Goal: Task Accomplishment & Management: Manage account settings

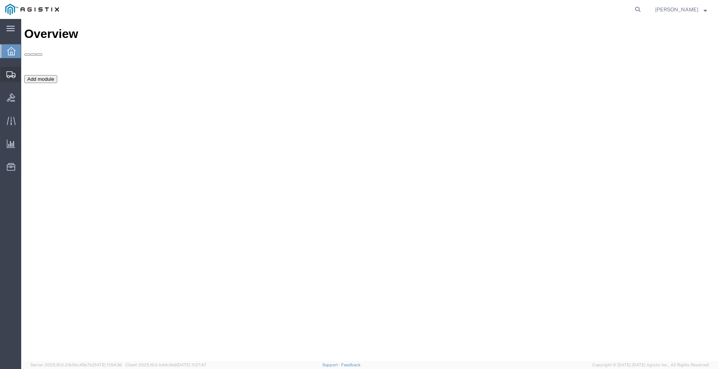
click at [0, 0] on span "Shipment Manager" at bounding box center [0, 0] width 0 height 0
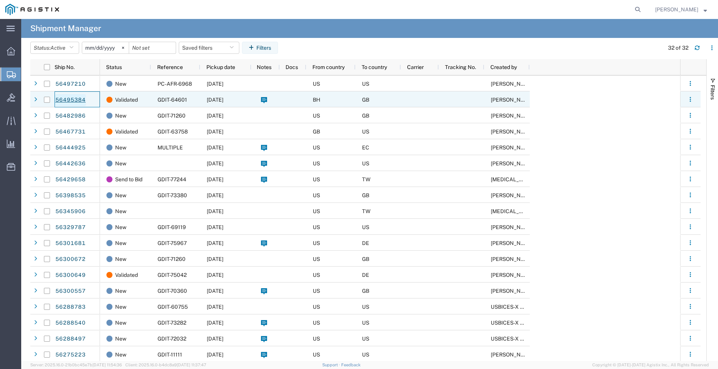
click at [68, 98] on link "56495384" at bounding box center [70, 100] width 31 height 12
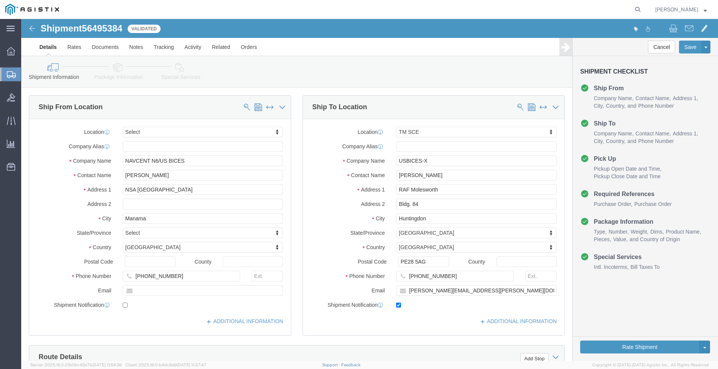
select select
select select "34240"
click link "Rates"
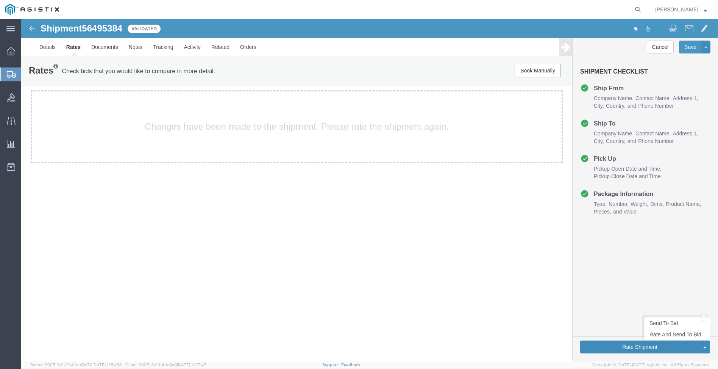
click at [625, 347] on button "Rate Shipment" at bounding box center [639, 346] width 119 height 13
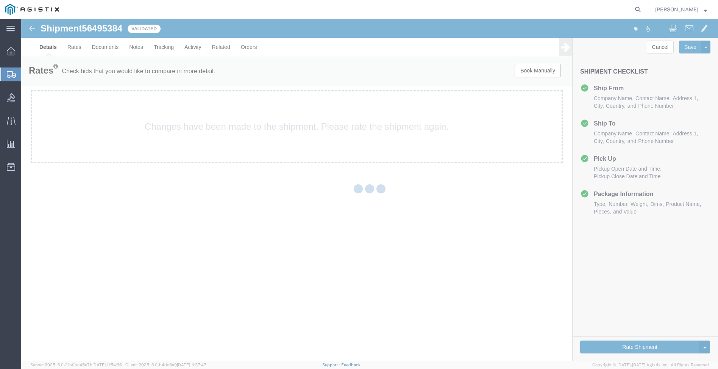
select select "34240"
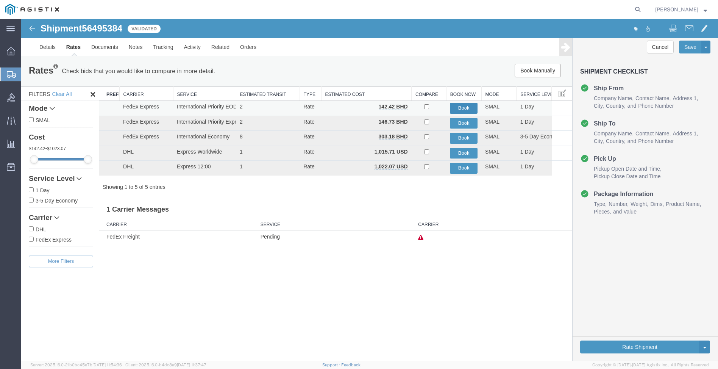
click at [469, 108] on button "Book" at bounding box center [464, 108] width 28 height 11
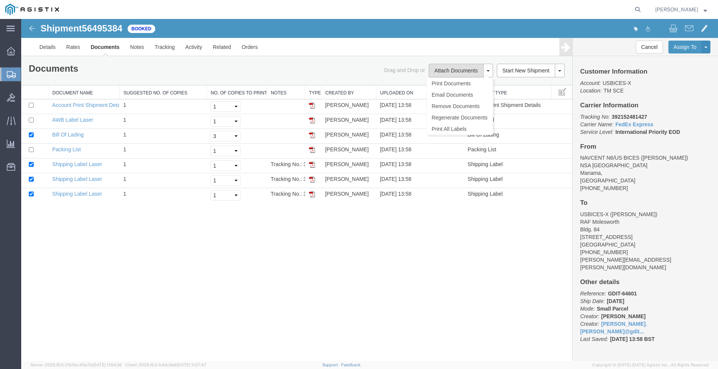
click at [462, 72] on button "Attach Documents" at bounding box center [456, 71] width 55 height 14
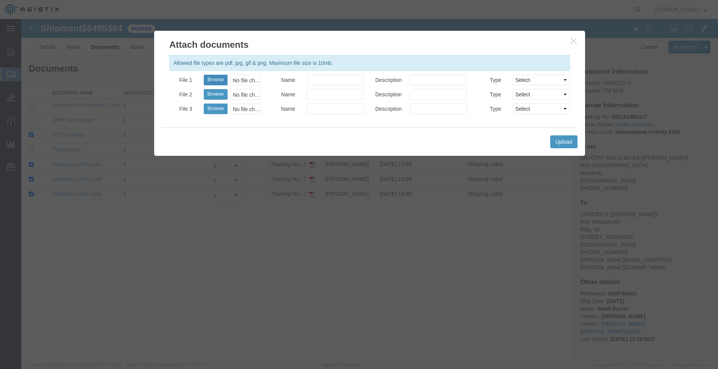
click at [216, 82] on button "Browse" at bounding box center [216, 80] width 24 height 11
type input "C:\fakepath\3163ISR2025.pdf"
click at [321, 78] on input "Name" at bounding box center [335, 80] width 57 height 11
type input "R"
type input "ISR Req 3163"
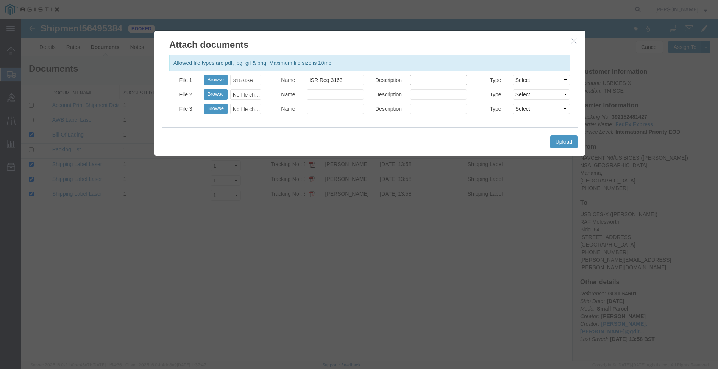
click at [421, 80] on input "Description" at bounding box center [438, 80] width 57 height 11
type input "Proforma"
click at [549, 76] on select "Select AWB Label Bill of Lading/Air Waybill Certificate of Origin (English) Cla…" at bounding box center [541, 80] width 57 height 11
select select "PROFORMA_INV"
click at [513, 75] on select "Select AWB Label Bill of Lading/Air Waybill Certificate of Origin (English) Cla…" at bounding box center [541, 80] width 57 height 11
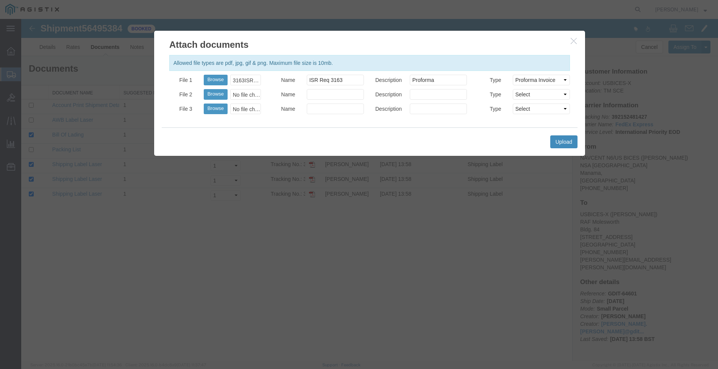
click at [566, 141] on button "Upload" at bounding box center [564, 141] width 27 height 13
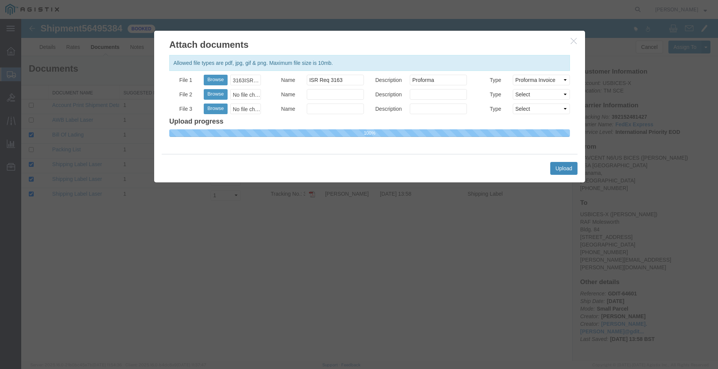
select select
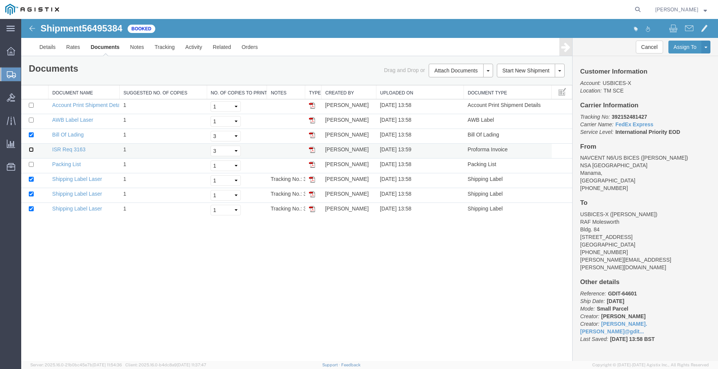
click at [32, 150] on input "checkbox" at bounding box center [31, 149] width 5 height 5
checkbox input "true"
click at [488, 71] on span at bounding box center [488, 71] width 3 height 2
click at [461, 82] on link "Print Documents" at bounding box center [460, 83] width 66 height 11
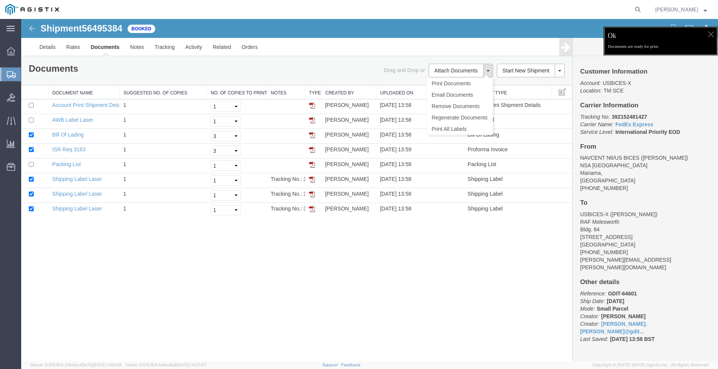
click at [647, 40] on span "Ok" at bounding box center [661, 37] width 106 height 13
click at [710, 35] on div at bounding box center [710, 33] width 11 height 11
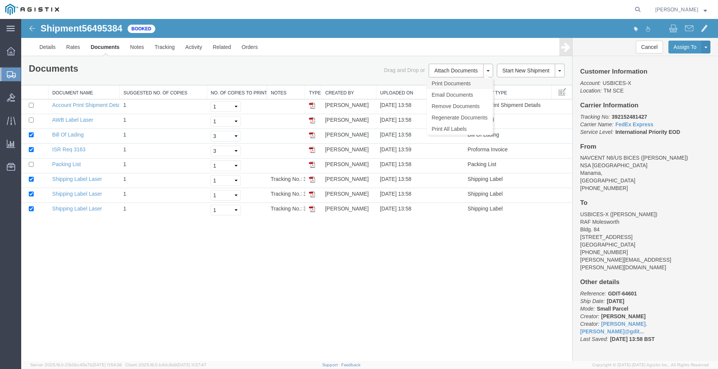
click at [468, 84] on link "Print Documents" at bounding box center [460, 83] width 66 height 11
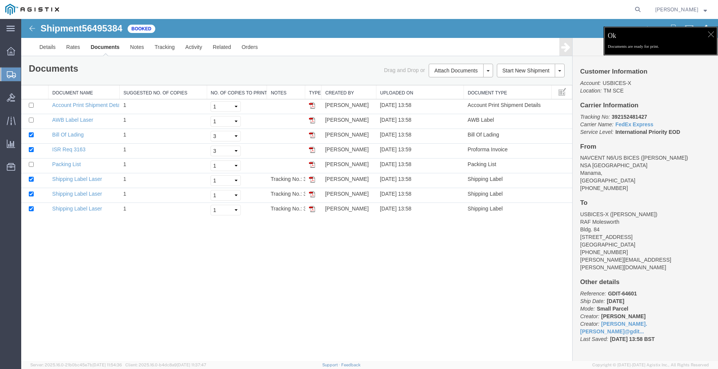
click at [713, 35] on div at bounding box center [710, 33] width 11 height 11
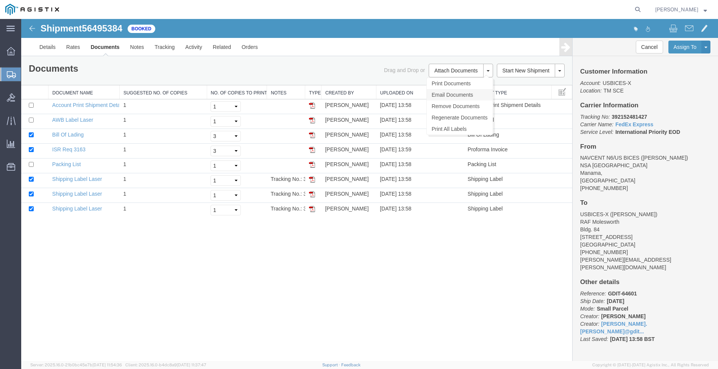
click at [452, 95] on link "Email Documents" at bounding box center [460, 94] width 66 height 11
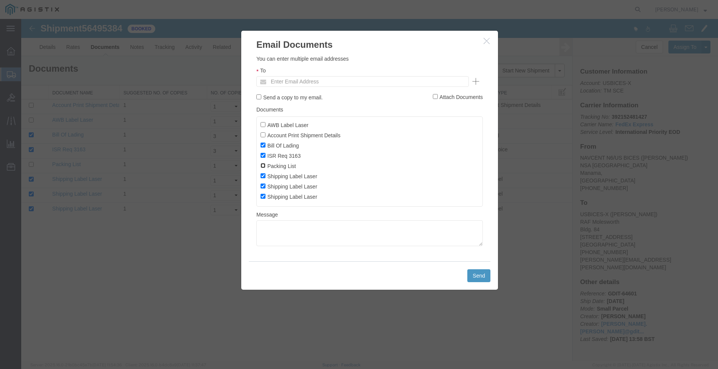
click at [263, 166] on input "Packing List" at bounding box center [263, 165] width 5 height 5
checkbox input "true"
click at [325, 80] on input "text" at bounding box center [311, 82] width 89 height 10
type input "t"
type input "Enter Email Address"
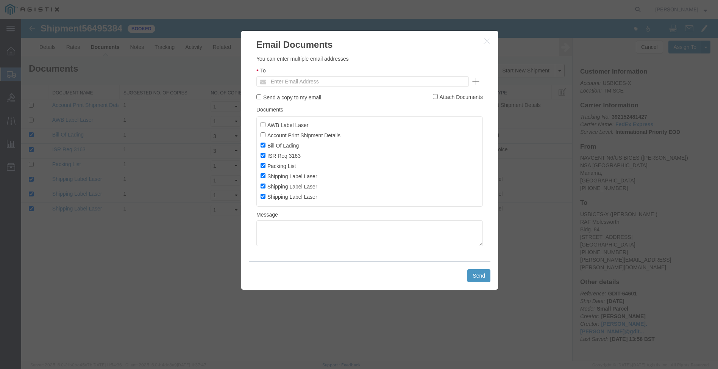
click at [293, 81] on ul "Enter Email Address" at bounding box center [362, 81] width 213 height 11
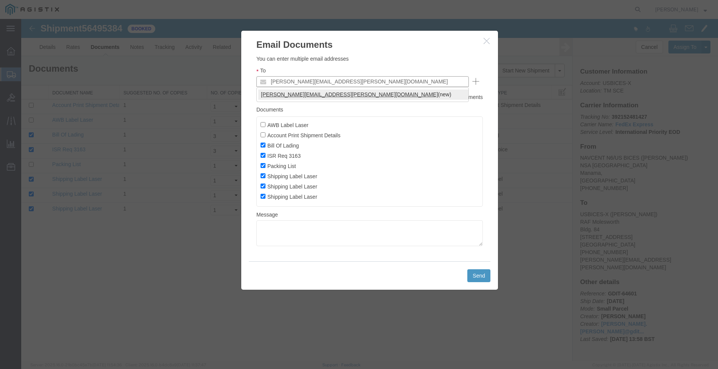
type input "[PERSON_NAME][EMAIL_ADDRESS][PERSON_NAME][DOMAIN_NAME]"
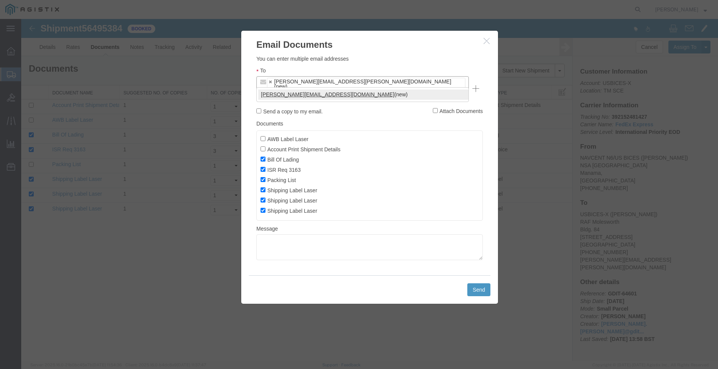
type input "[PERSON_NAME][EMAIL_ADDRESS][DOMAIN_NAME]"
click at [482, 283] on button "Send" at bounding box center [479, 289] width 23 height 13
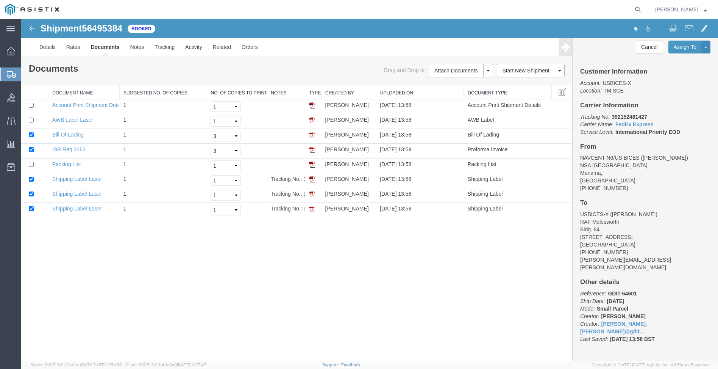
click at [0, 0] on span "Shipment Manager" at bounding box center [0, 0] width 0 height 0
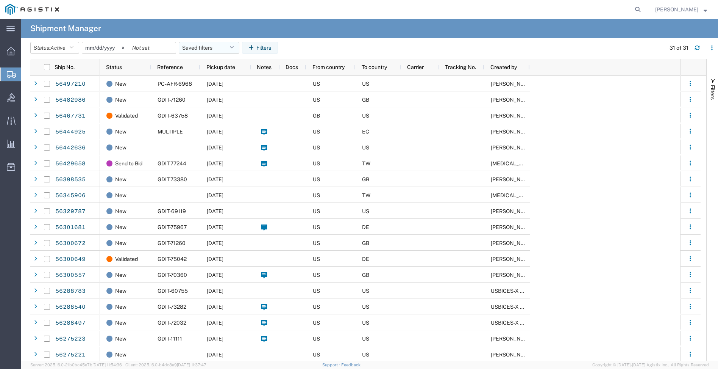
click at [227, 48] on button "Saved filters" at bounding box center [209, 48] width 61 height 12
click at [224, 81] on span "APO Shipments" at bounding box center [229, 81] width 99 height 14
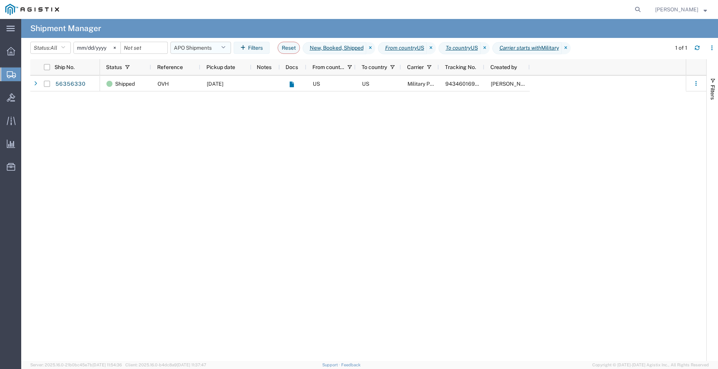
click at [215, 48] on button "APO Shipments" at bounding box center [200, 48] width 61 height 12
click at [202, 96] on span "Inbound Shipments" at bounding box center [221, 95] width 99 height 14
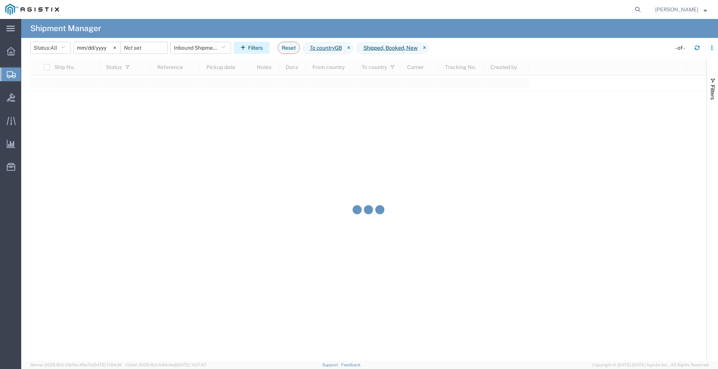
click at [248, 48] on icon "button" at bounding box center [245, 47] width 8 height 5
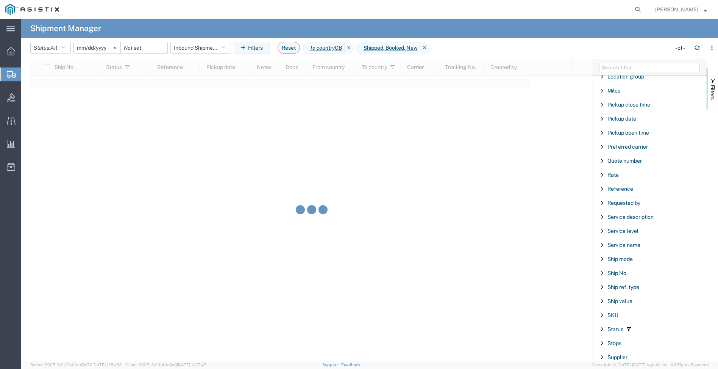
scroll to position [493, 0]
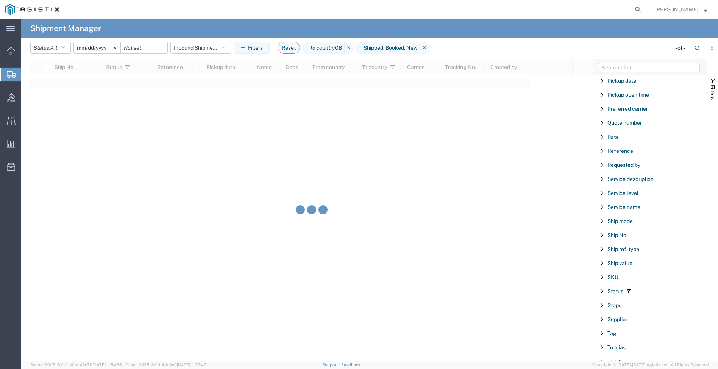
click at [603, 292] on span "Filter List 66 Filters" at bounding box center [602, 291] width 6 height 6
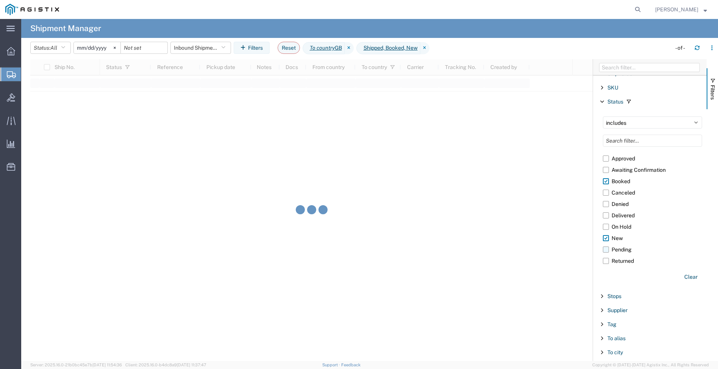
scroll to position [36, 0]
click at [606, 258] on label "Validated" at bounding box center [652, 258] width 99 height 11
click at [0, 0] on input "Validated" at bounding box center [0, 0] width 0 height 0
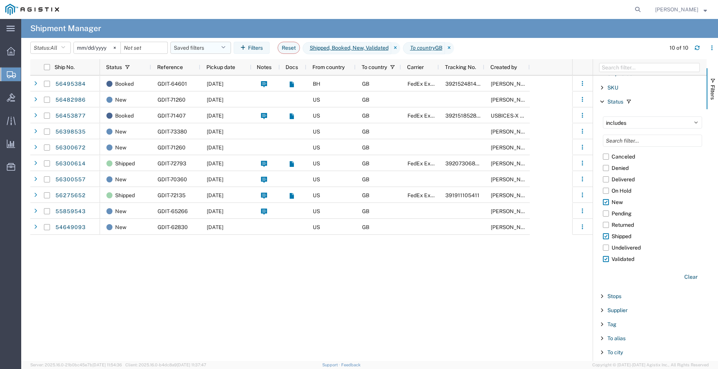
click at [231, 47] on button "Saved filters" at bounding box center [200, 48] width 61 height 12
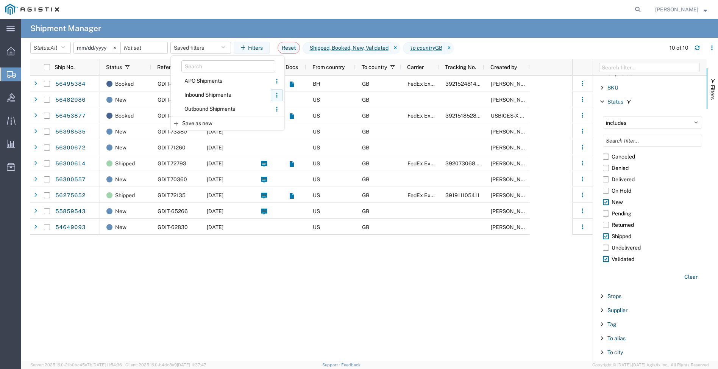
click at [277, 95] on icon "button" at bounding box center [276, 94] width 1 height 1
click at [266, 113] on link "Update..." at bounding box center [264, 110] width 24 height 8
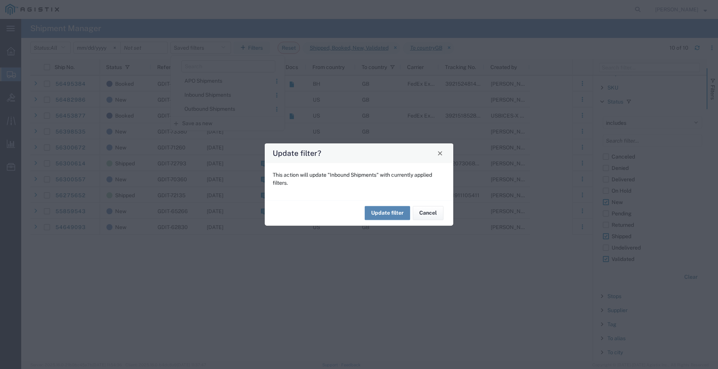
click at [386, 217] on button "Update filter" at bounding box center [387, 213] width 45 height 14
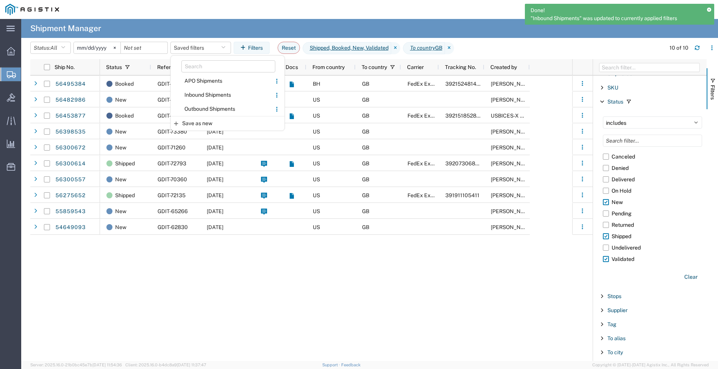
click at [321, 270] on div "Booked GDIT-64601 [DATE] BH GB FedEx Express 392152481427 [PERSON_NAME] New GDI…" at bounding box center [336, 217] width 472 height 285
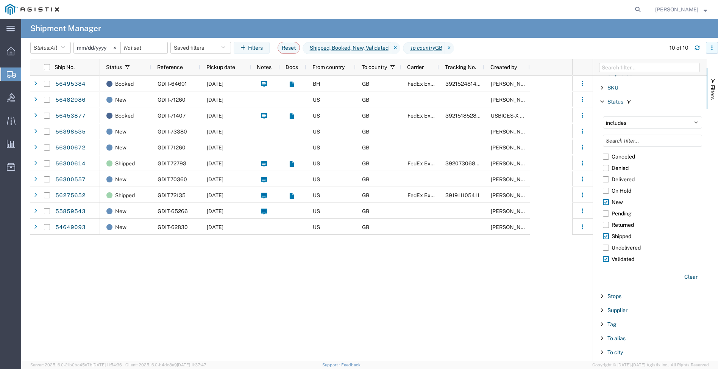
click at [714, 46] on icon "button" at bounding box center [712, 47] width 5 height 5
click at [654, 67] on div "Download" at bounding box center [673, 67] width 42 height 15
click at [221, 47] on button "Saved filters" at bounding box center [200, 48] width 61 height 12
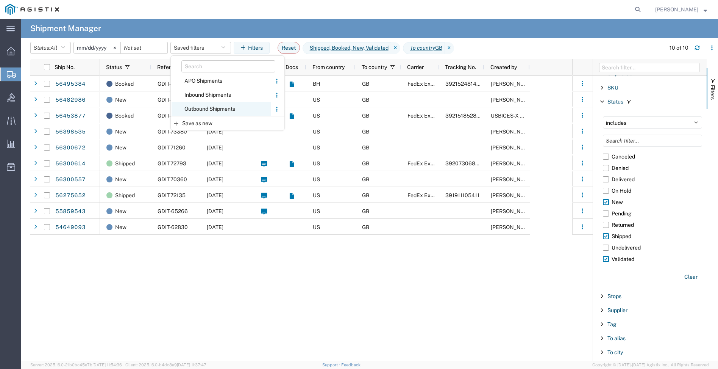
click at [202, 111] on span "Outbound Shipments" at bounding box center [221, 109] width 99 height 14
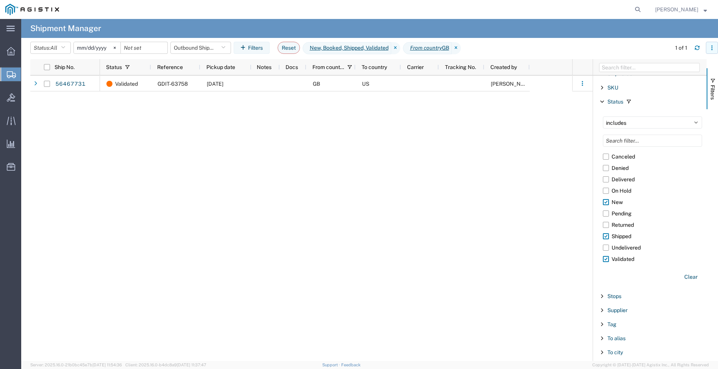
click at [714, 47] on icon "button" at bounding box center [712, 47] width 5 height 5
click at [671, 68] on div "Download" at bounding box center [673, 67] width 42 height 15
drag, startPoint x: 493, startPoint y: 125, endPoint x: 497, endPoint y: 122, distance: 5.4
click at [493, 125] on div "Validated GDIT-63758 [DATE] GB US [PERSON_NAME]" at bounding box center [336, 217] width 472 height 285
